Goal: Information Seeking & Learning: Learn about a topic

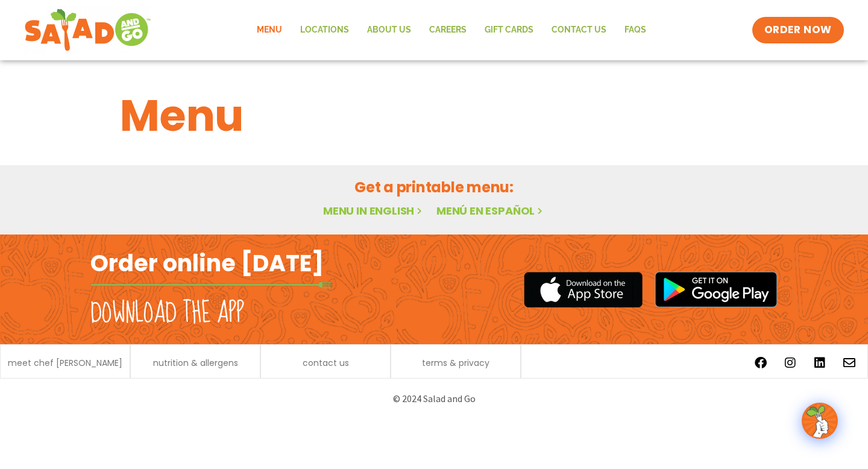
click at [359, 214] on link "Menu in English" at bounding box center [373, 210] width 101 height 15
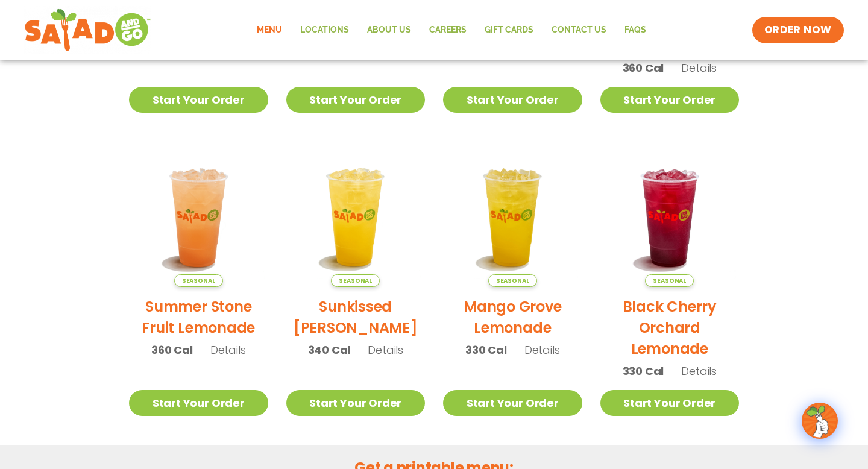
scroll to position [653, 0]
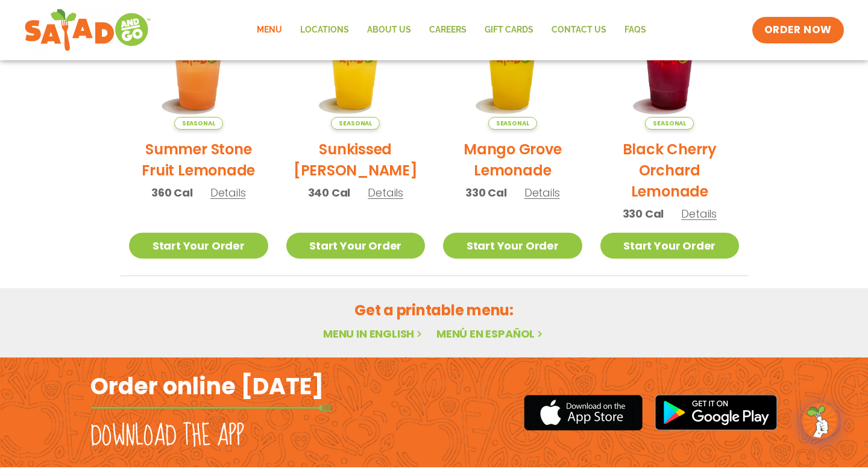
click at [374, 334] on link "Menu in English" at bounding box center [373, 333] width 101 height 15
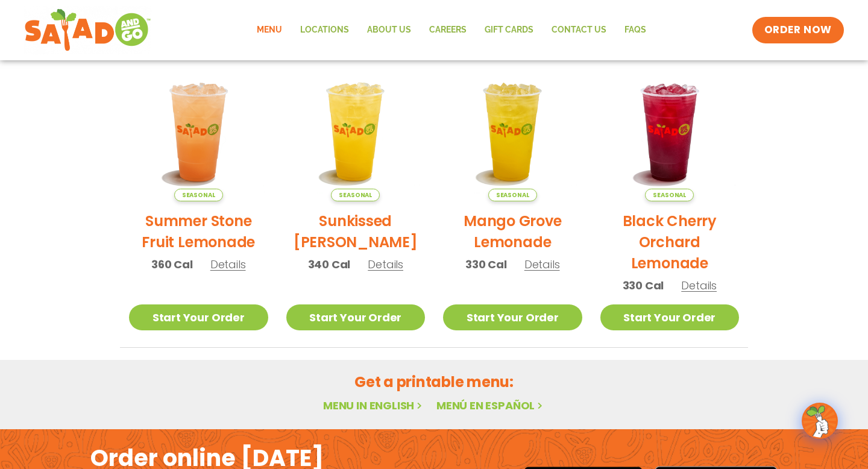
scroll to position [536, 0]
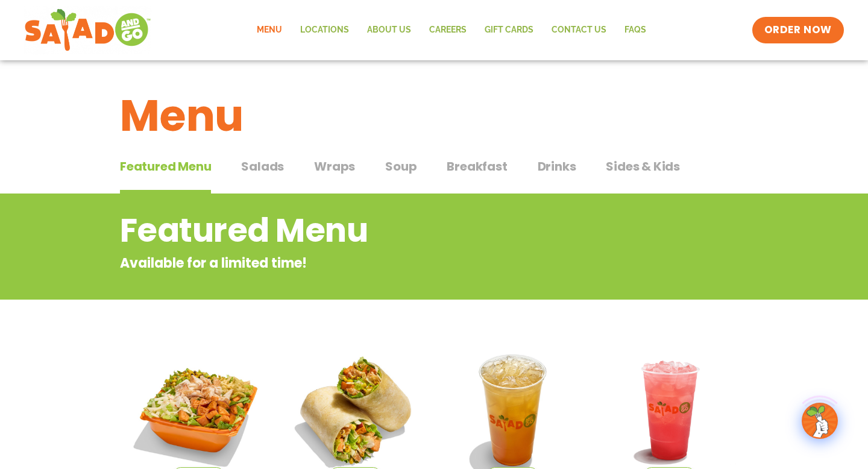
click at [353, 216] on h2 "Featured Menu" at bounding box center [385, 230] width 531 height 49
click at [568, 172] on span "Drinks" at bounding box center [557, 166] width 39 height 18
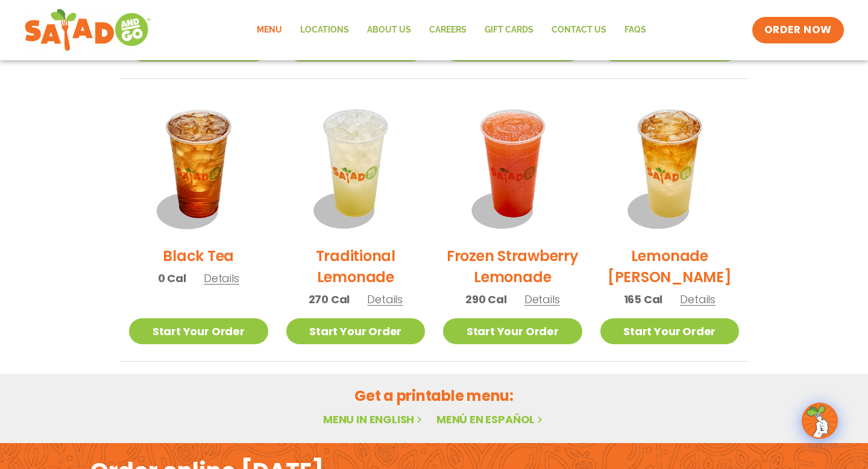
scroll to position [861, 0]
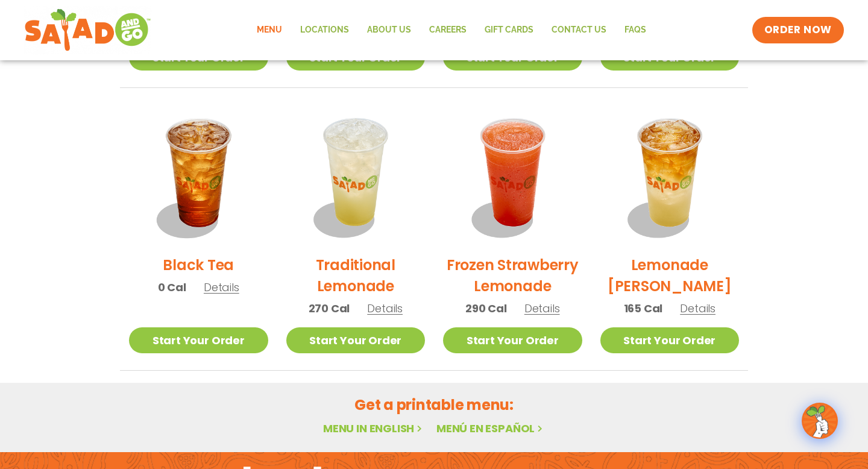
click at [542, 310] on span "Details" at bounding box center [542, 308] width 36 height 15
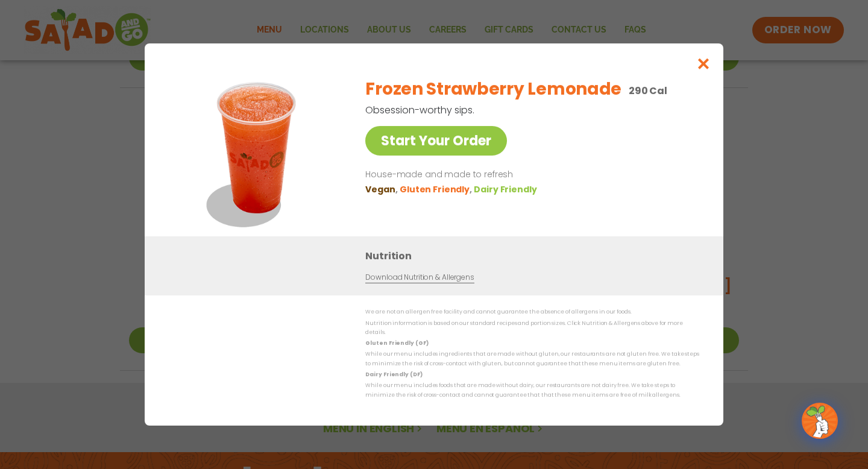
click at [421, 283] on link "Download Nutrition & Allergens" at bounding box center [419, 277] width 109 height 11
